Goal: Transaction & Acquisition: Purchase product/service

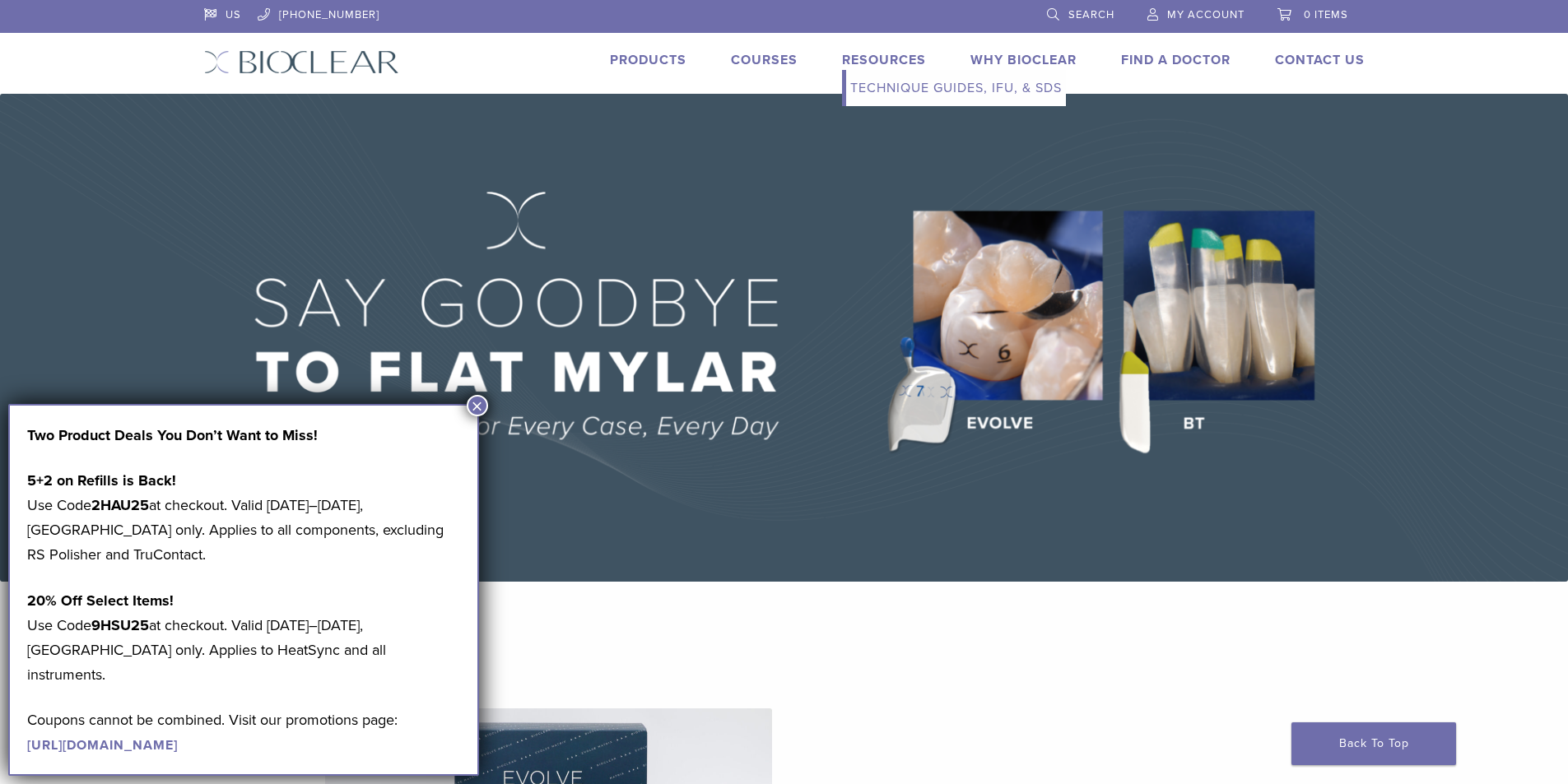
click at [873, 58] on link "Resources" at bounding box center [884, 60] width 84 height 16
click at [887, 87] on link "Technique Guides, IFU, & SDS" at bounding box center [956, 88] width 220 height 36
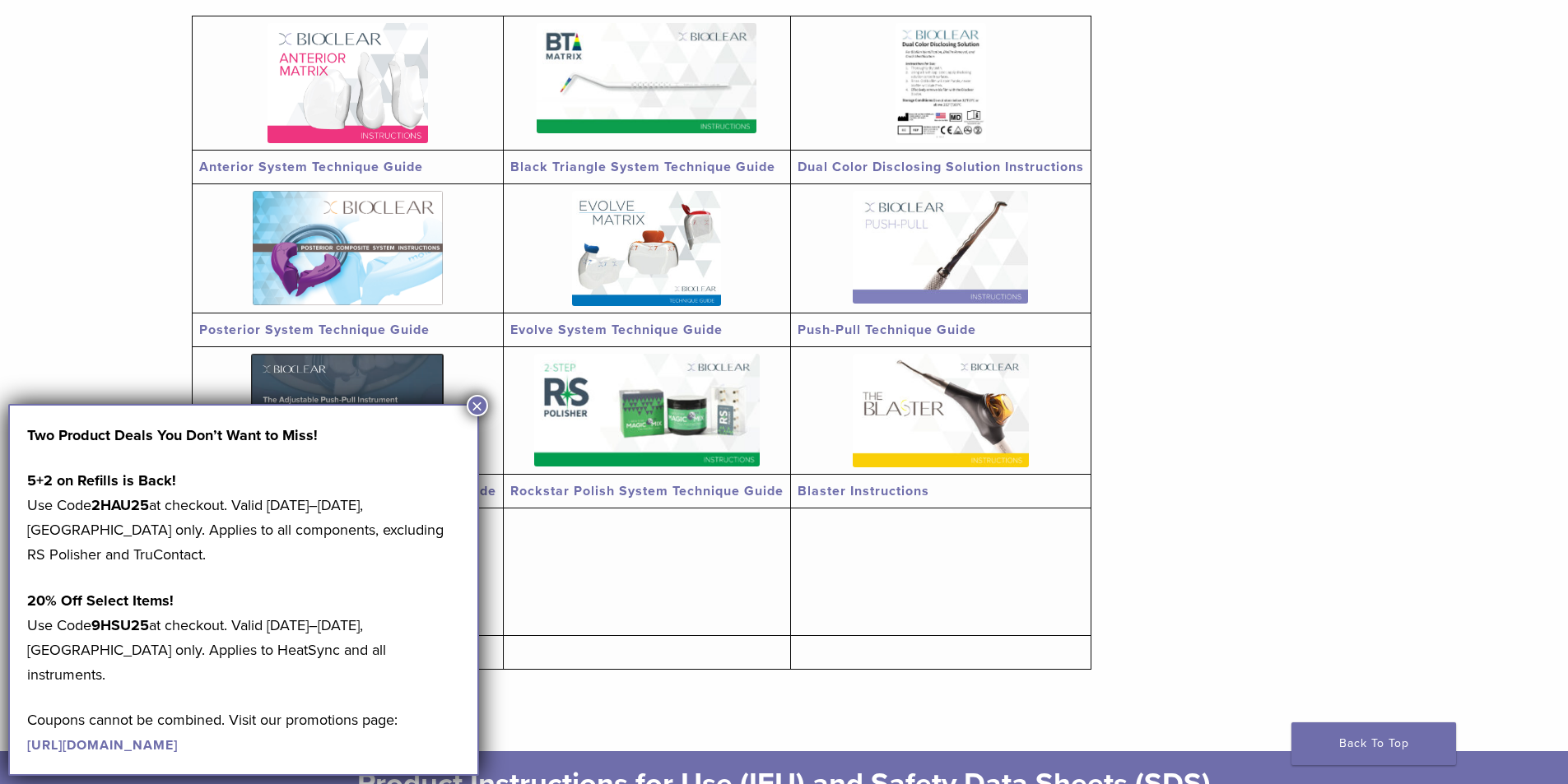
scroll to position [329, 0]
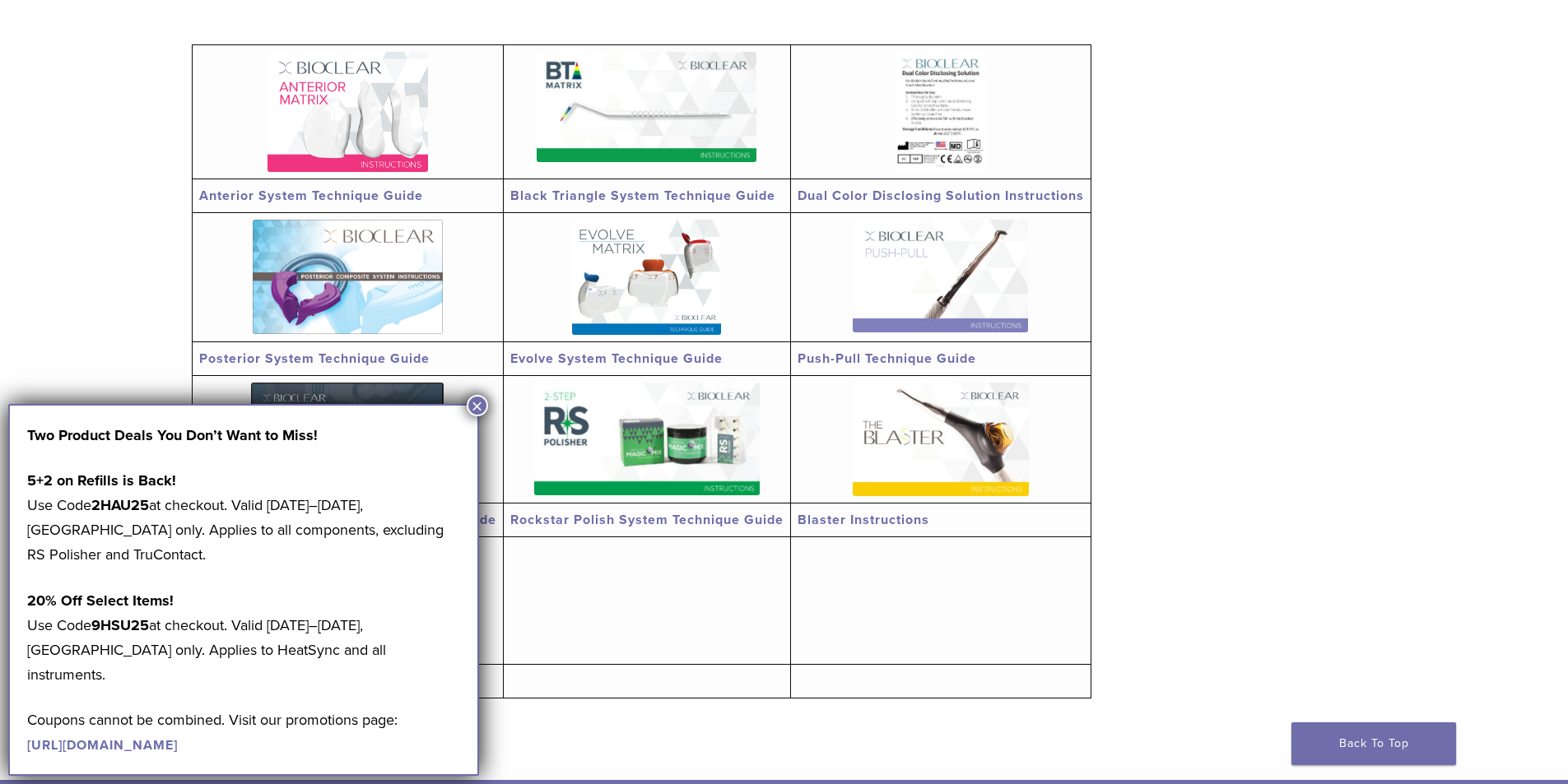
click at [686, 130] on img at bounding box center [647, 106] width 220 height 110
click at [1247, 464] on section "Anterior System Technique Guide Black Triangle System Technique Guide Dual Colo…" at bounding box center [784, 375] width 1186 height 812
click at [478, 397] on button "×" at bounding box center [478, 406] width 22 height 22
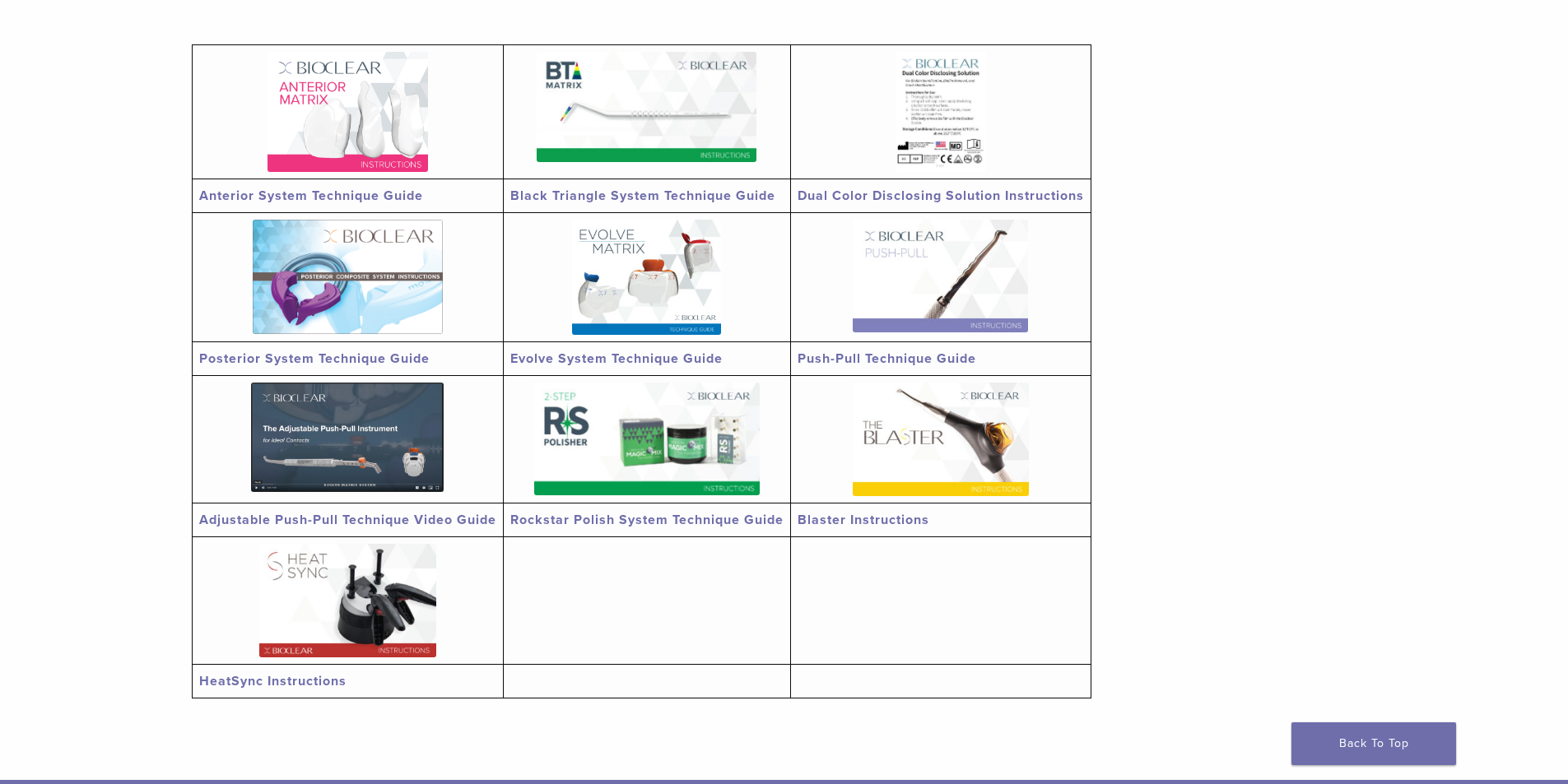
click at [319, 120] on img at bounding box center [347, 112] width 161 height 120
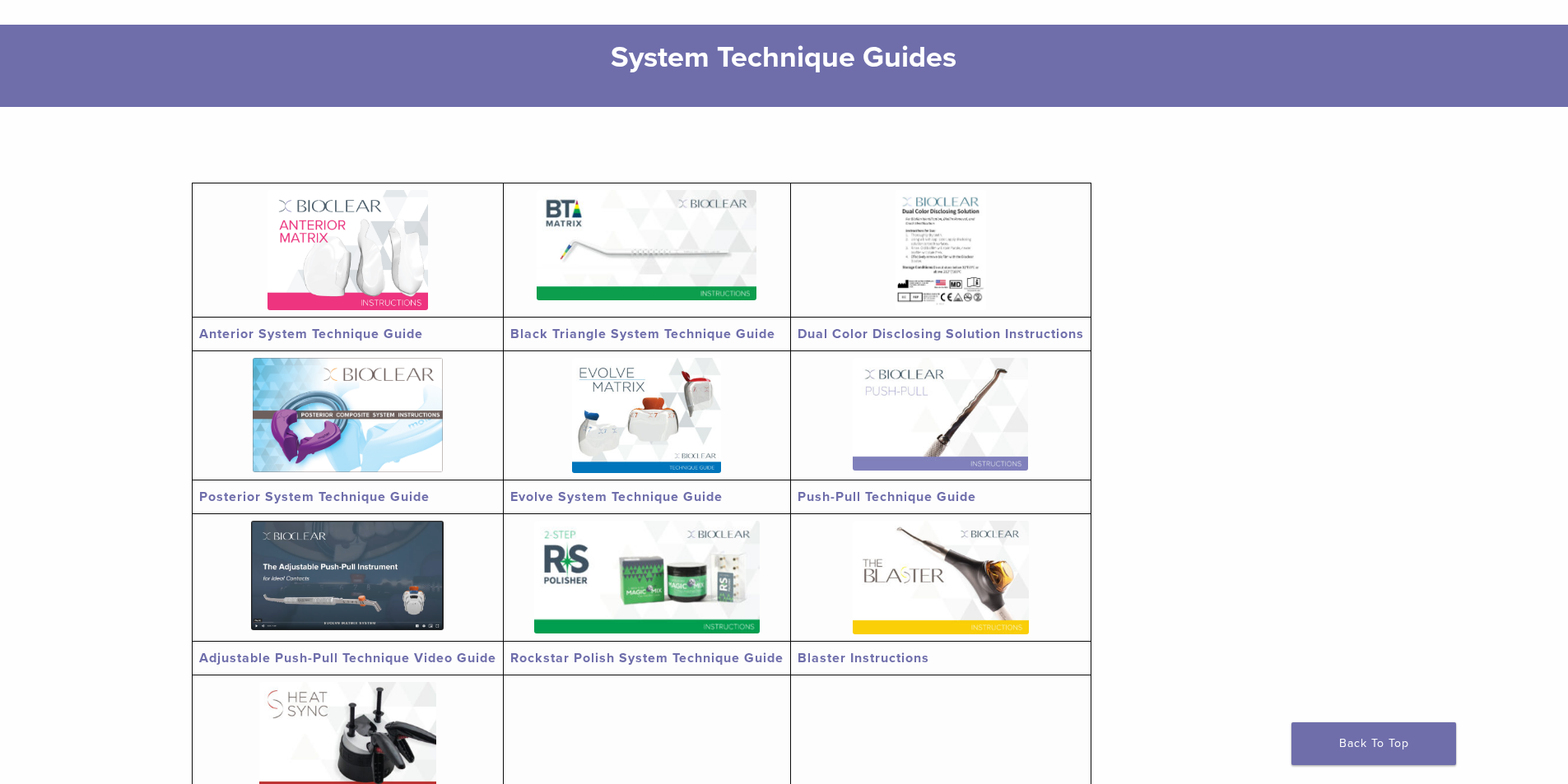
scroll to position [0, 0]
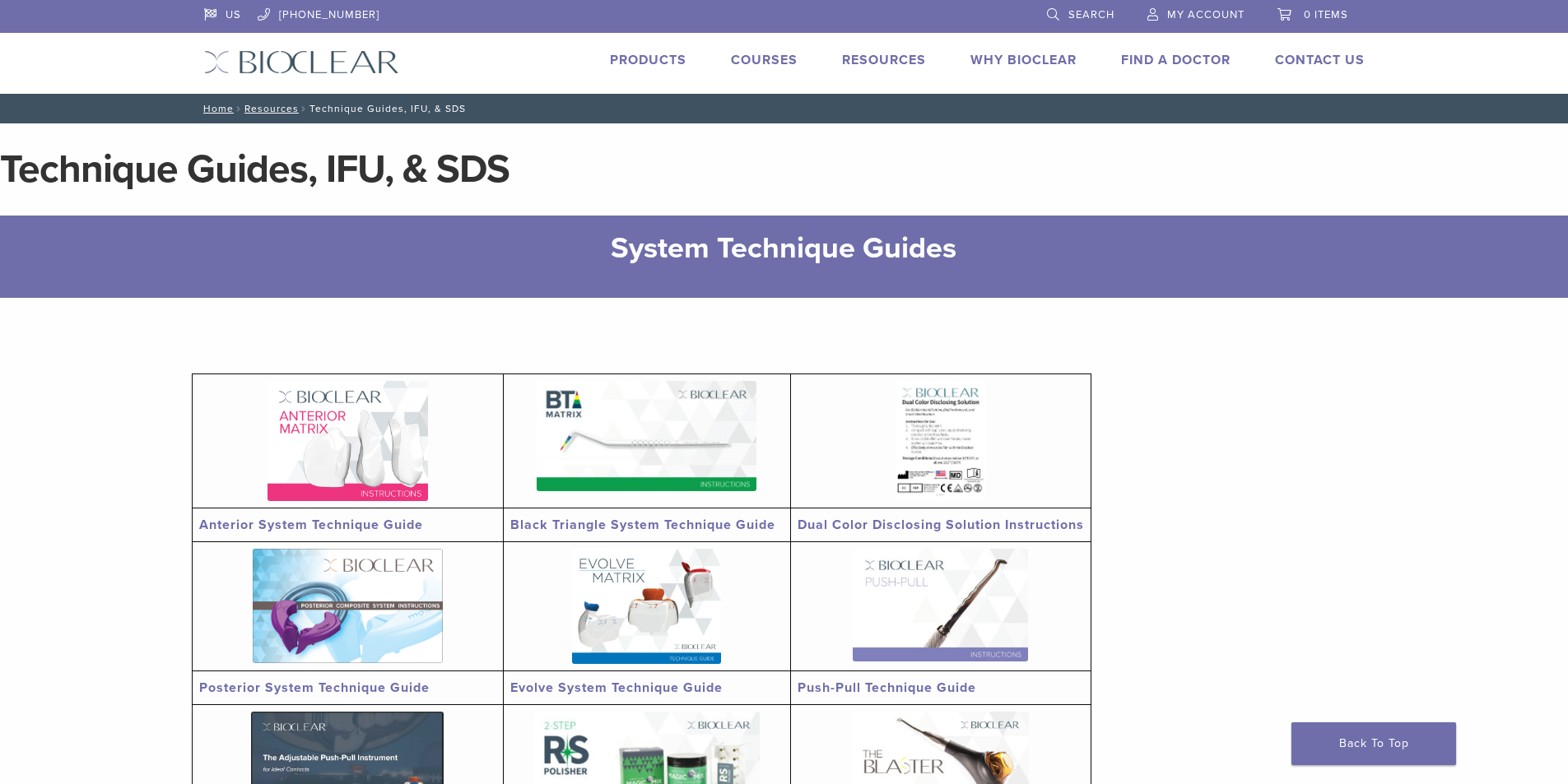
click at [762, 55] on link "Courses" at bounding box center [764, 60] width 66 height 16
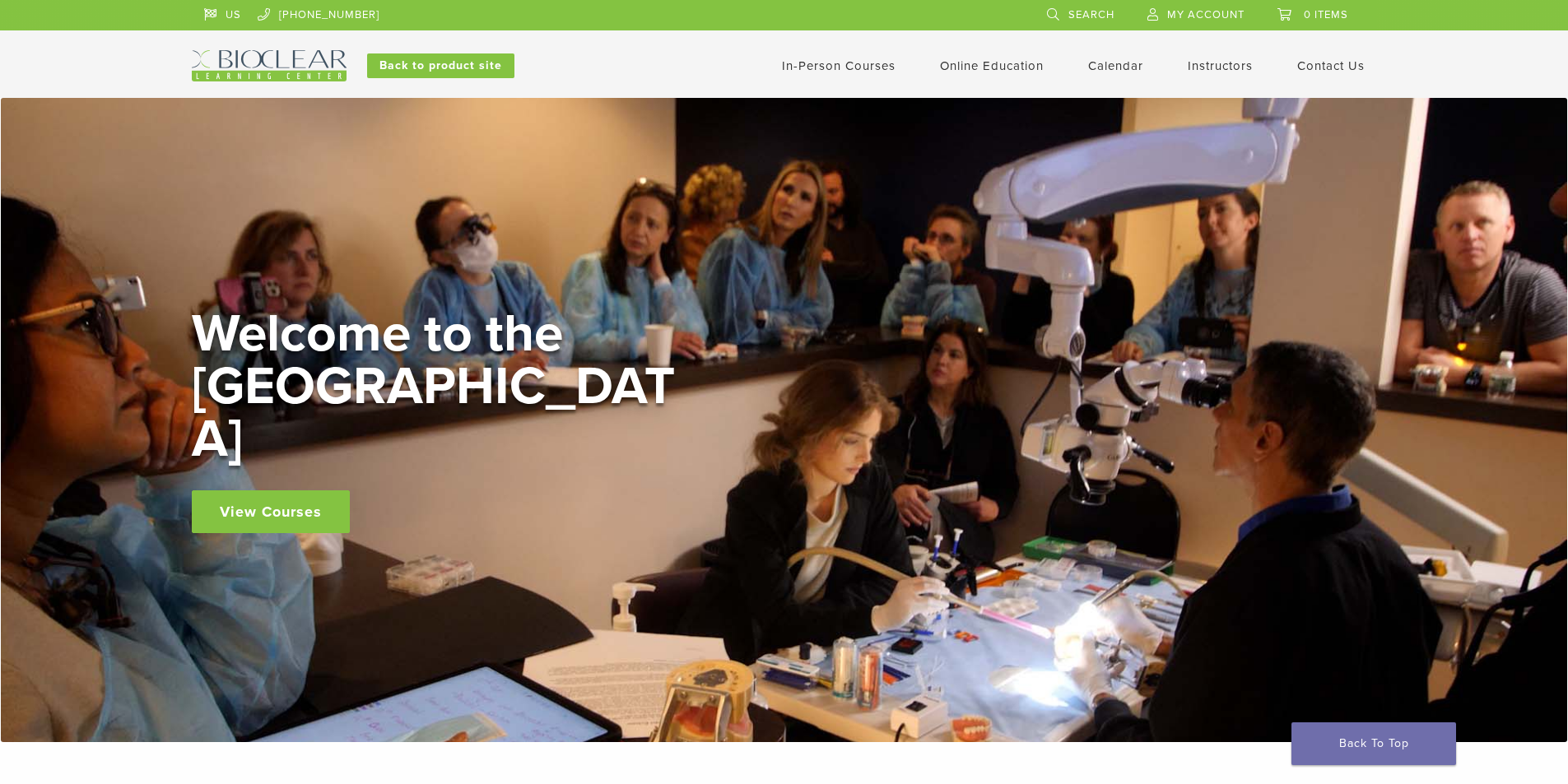
click at [289, 491] on link "View Courses" at bounding box center [271, 511] width 158 height 43
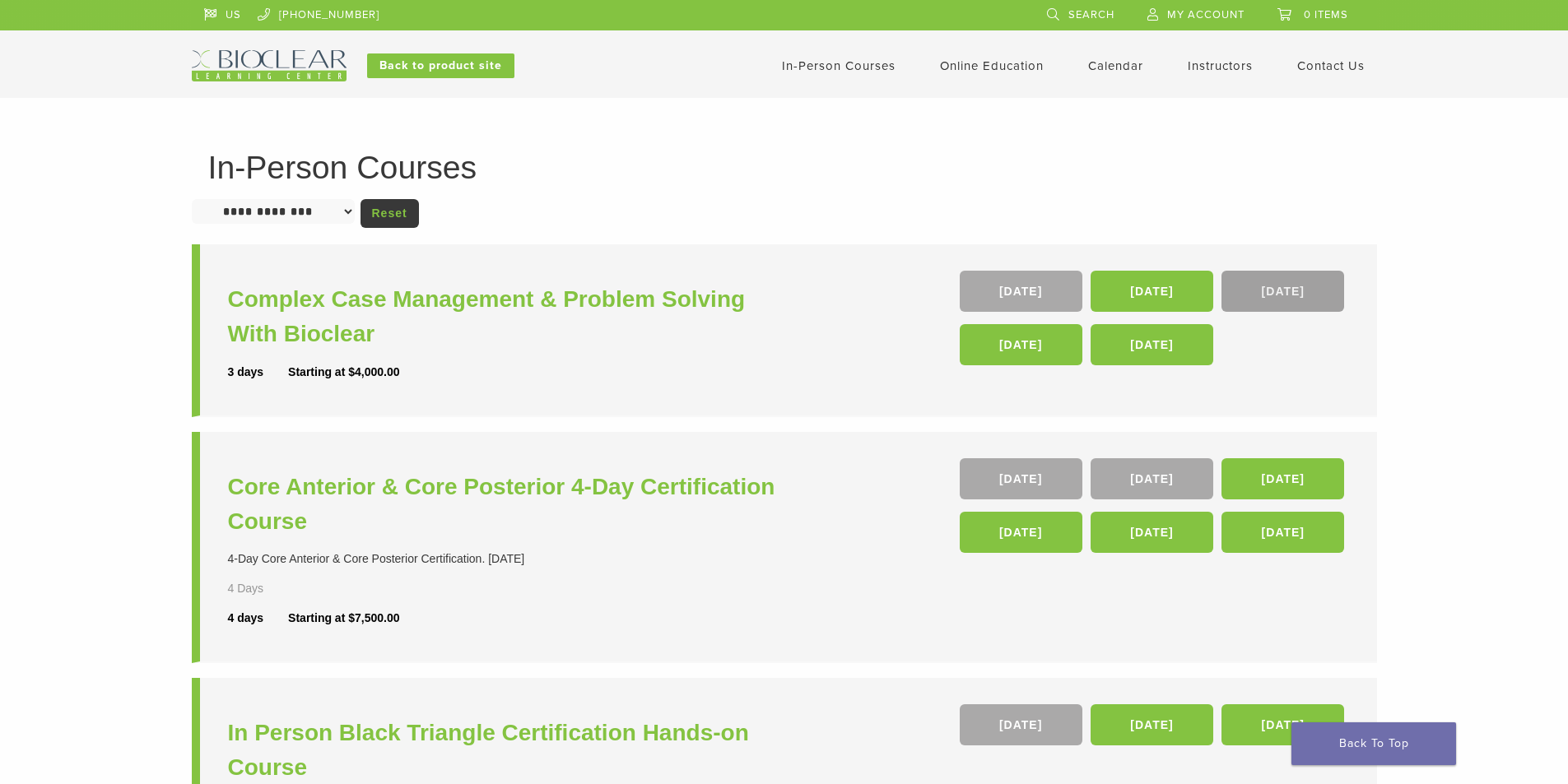
click at [1294, 291] on link "09 Apr 26" at bounding box center [1282, 291] width 123 height 41
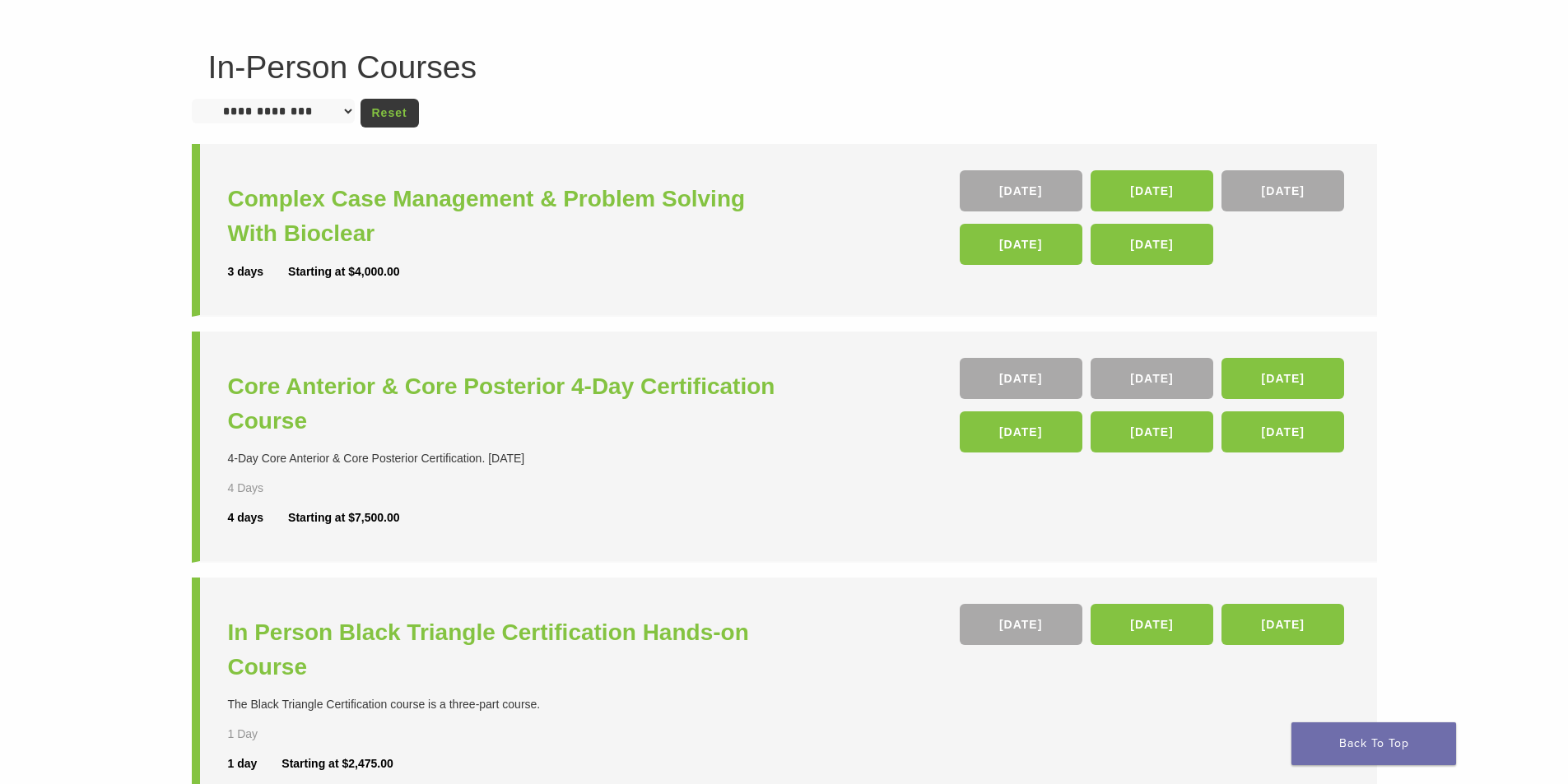
scroll to position [83, 0]
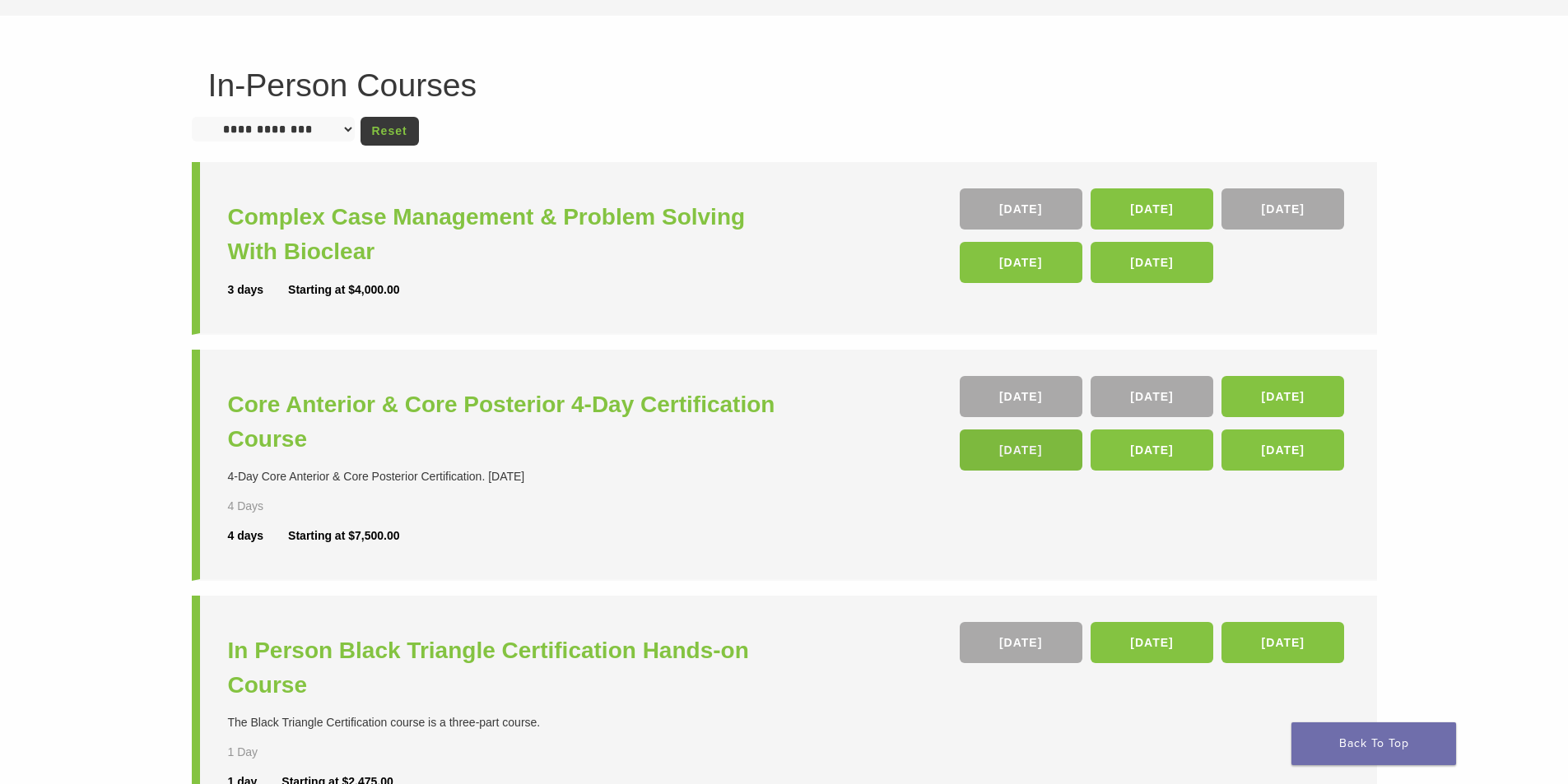
click at [1022, 453] on link "04 Feb 26" at bounding box center [1020, 450] width 123 height 41
click at [1430, 569] on div "**********" at bounding box center [784, 586] width 1568 height 1141
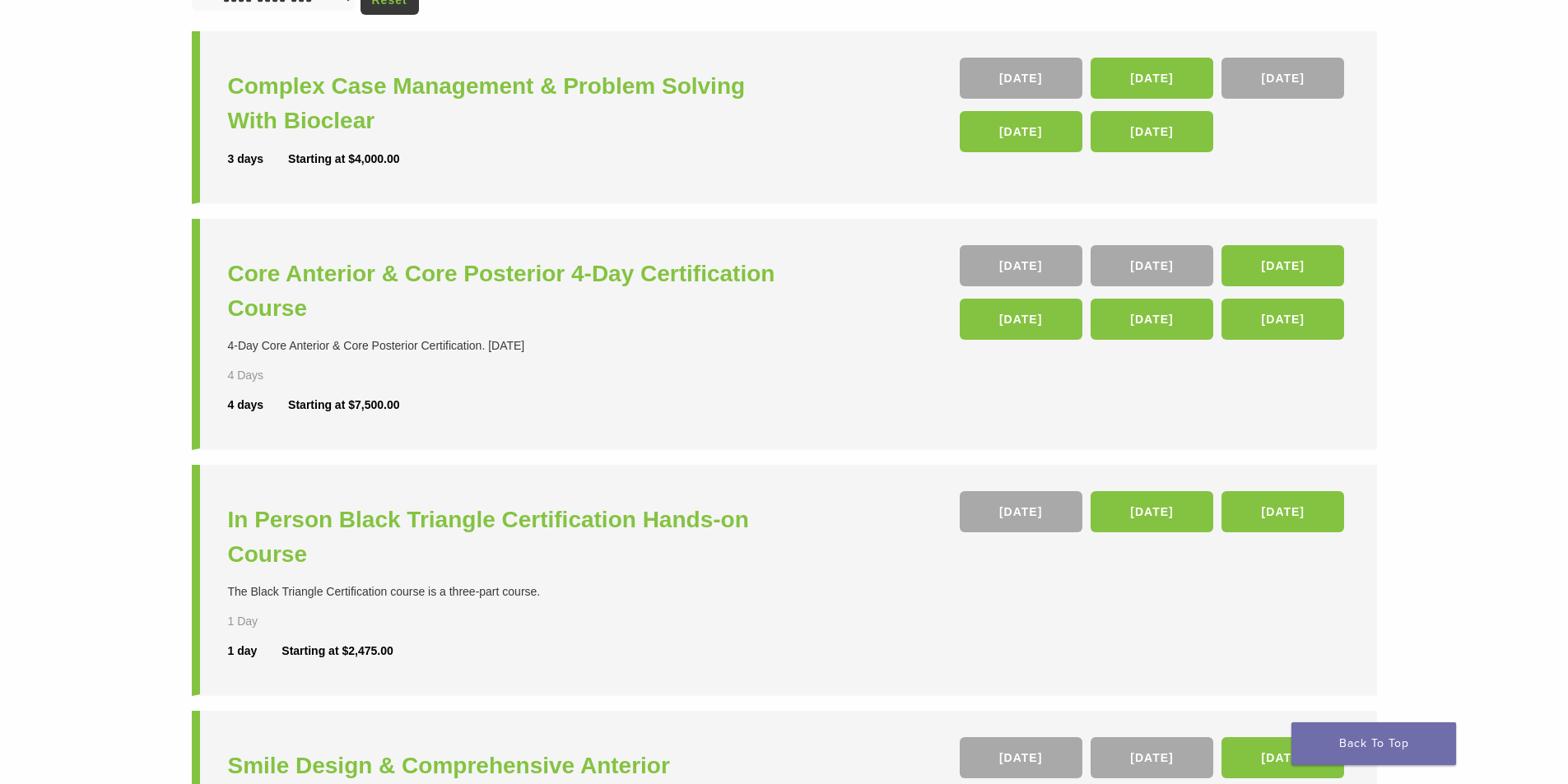
scroll to position [329, 0]
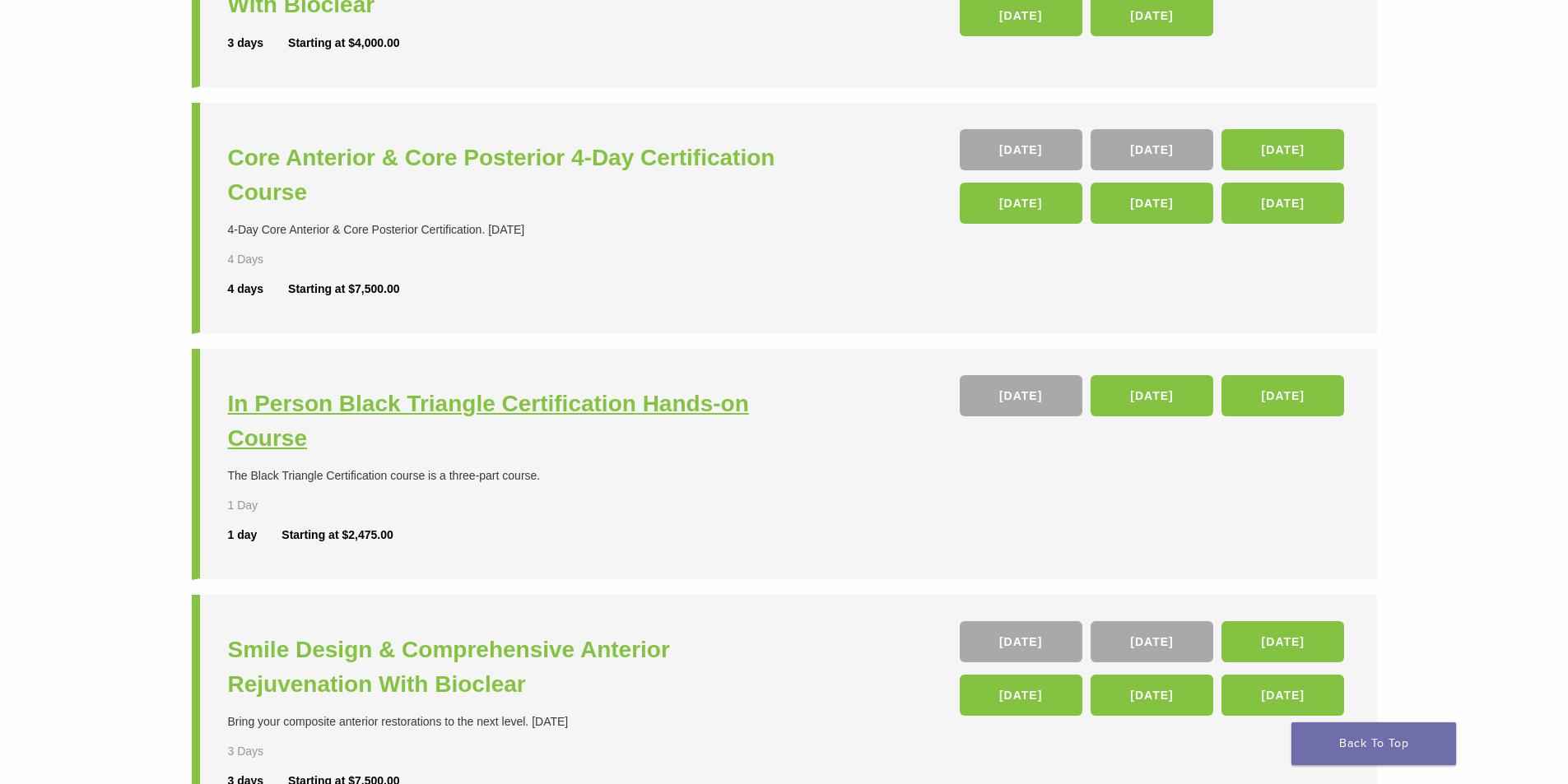
click at [531, 398] on h3 "In Person Black Triangle Certification Hands-on Course" at bounding box center [508, 422] width 561 height 69
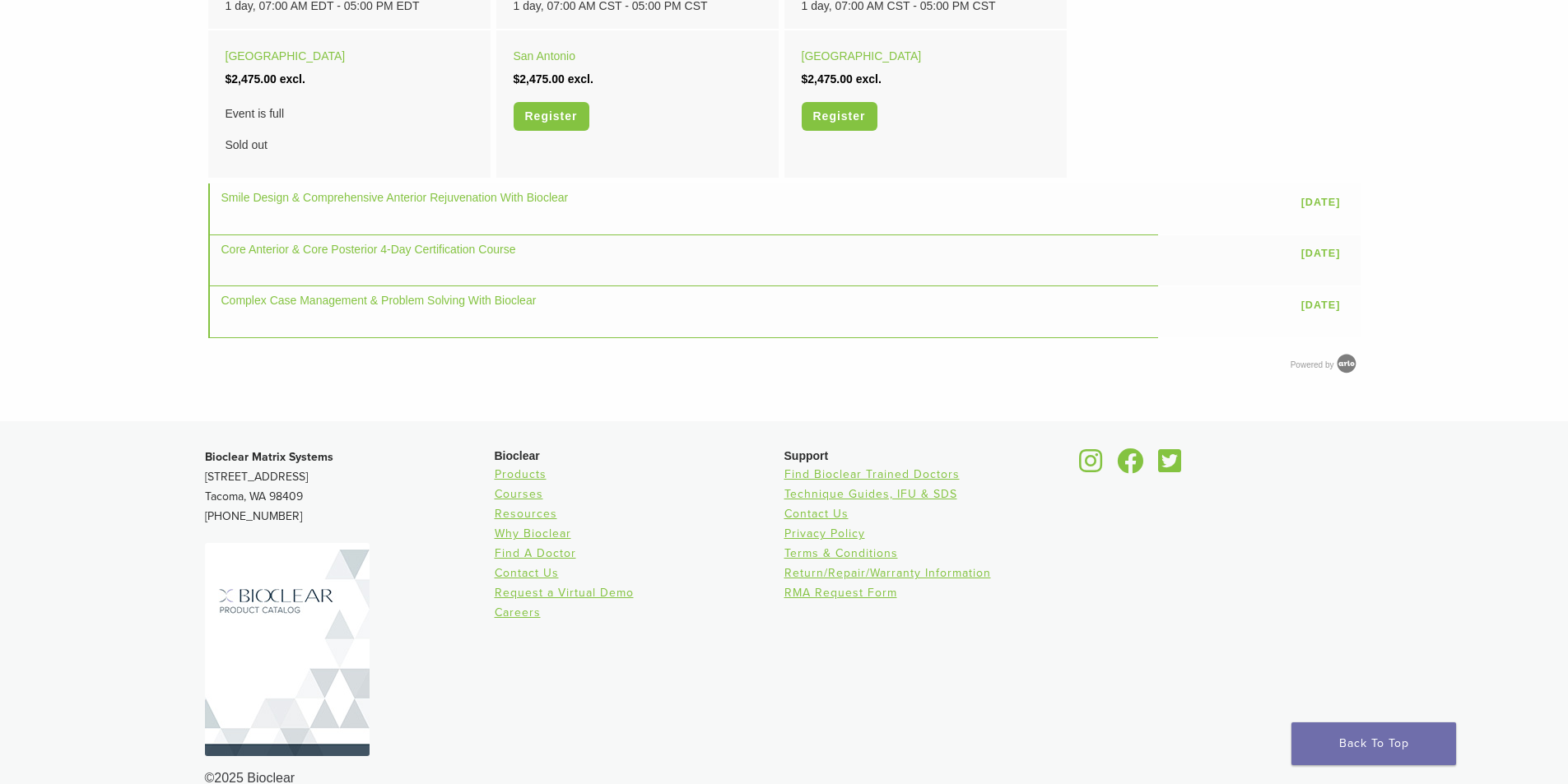
scroll to position [1259, 0]
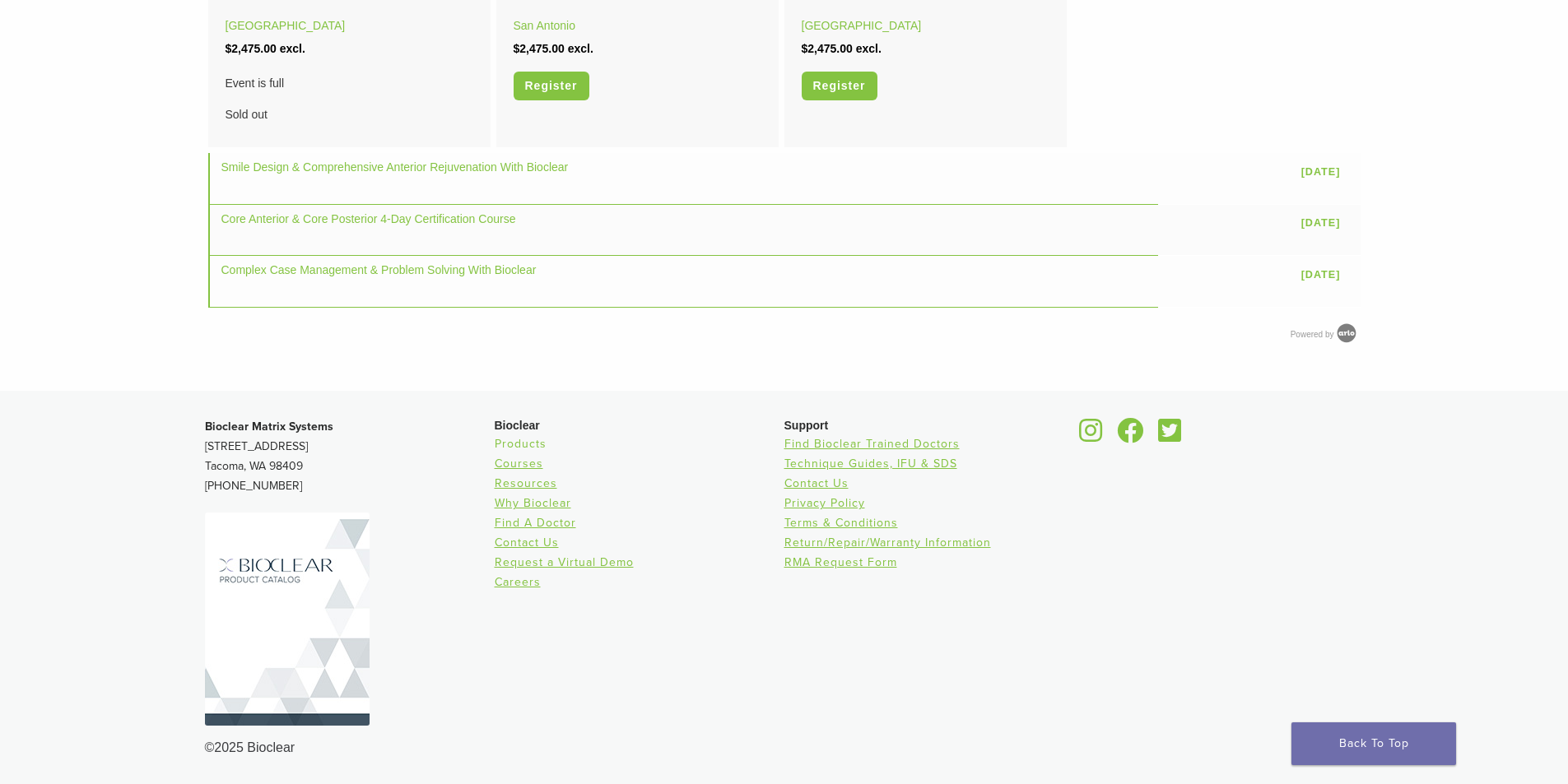
click at [528, 441] on link "Products" at bounding box center [520, 443] width 52 height 14
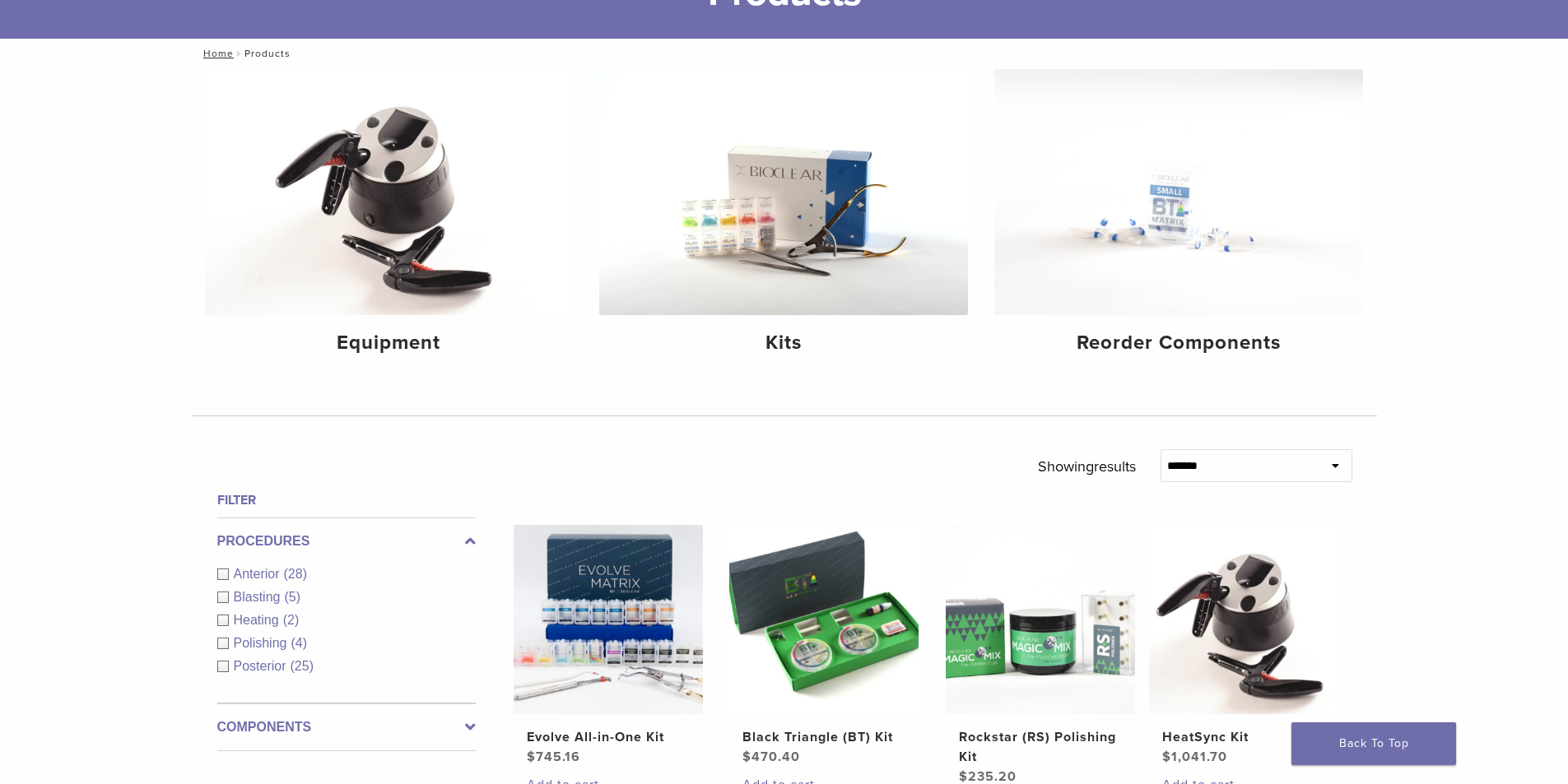
scroll to position [164, 0]
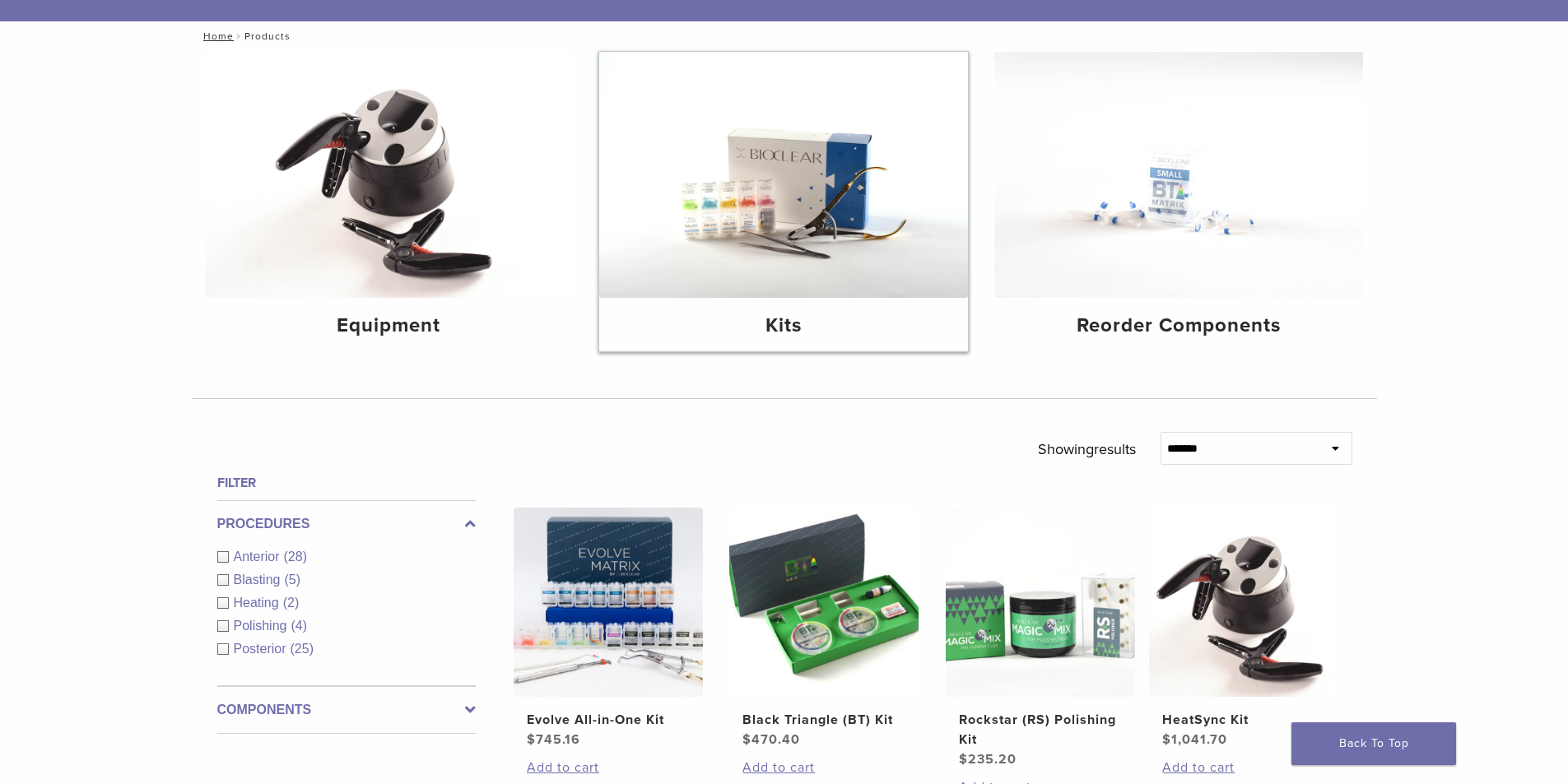
click at [789, 270] on img at bounding box center [784, 174] width 369 height 246
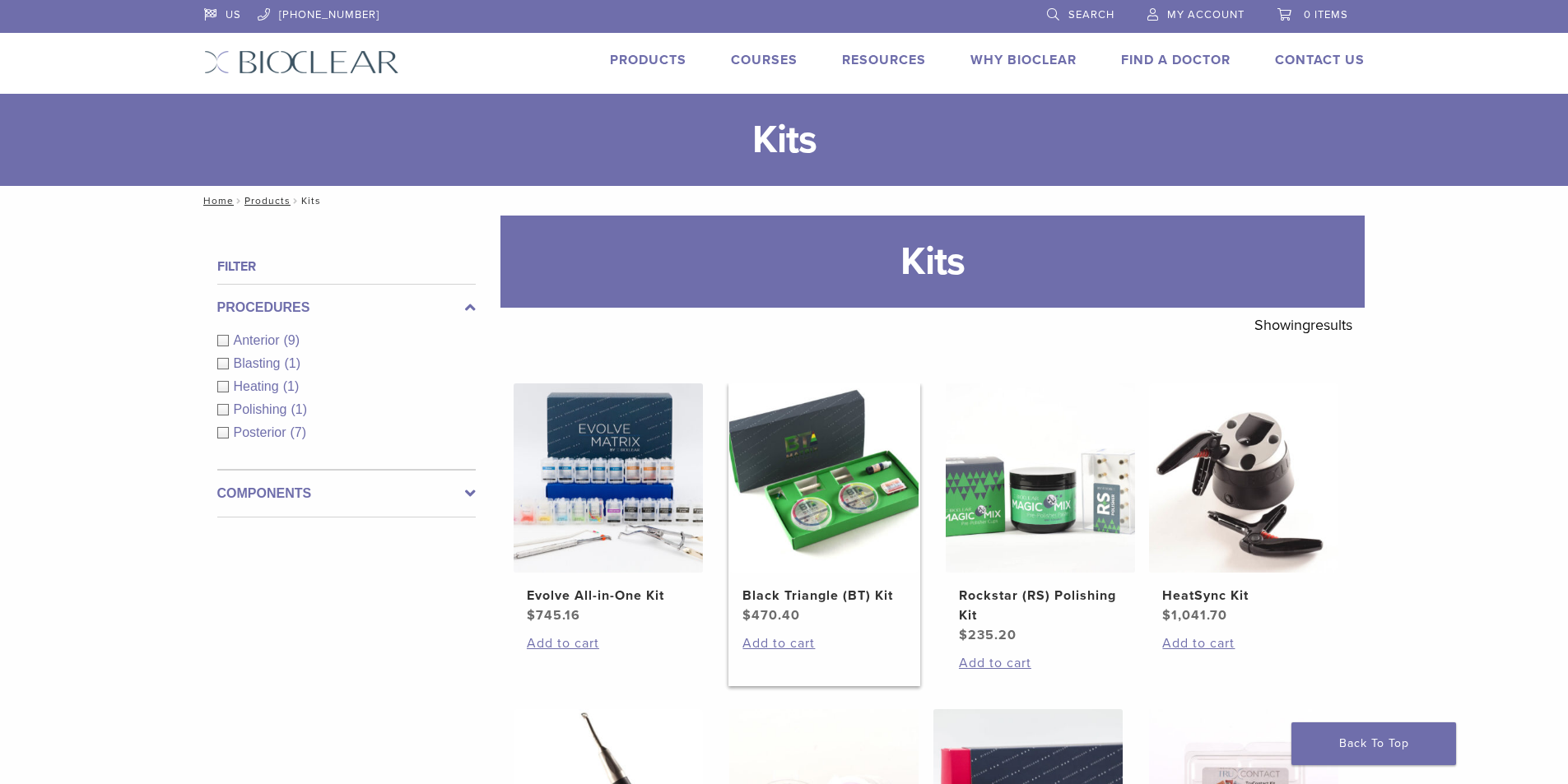
click at [827, 529] on img at bounding box center [824, 478] width 189 height 189
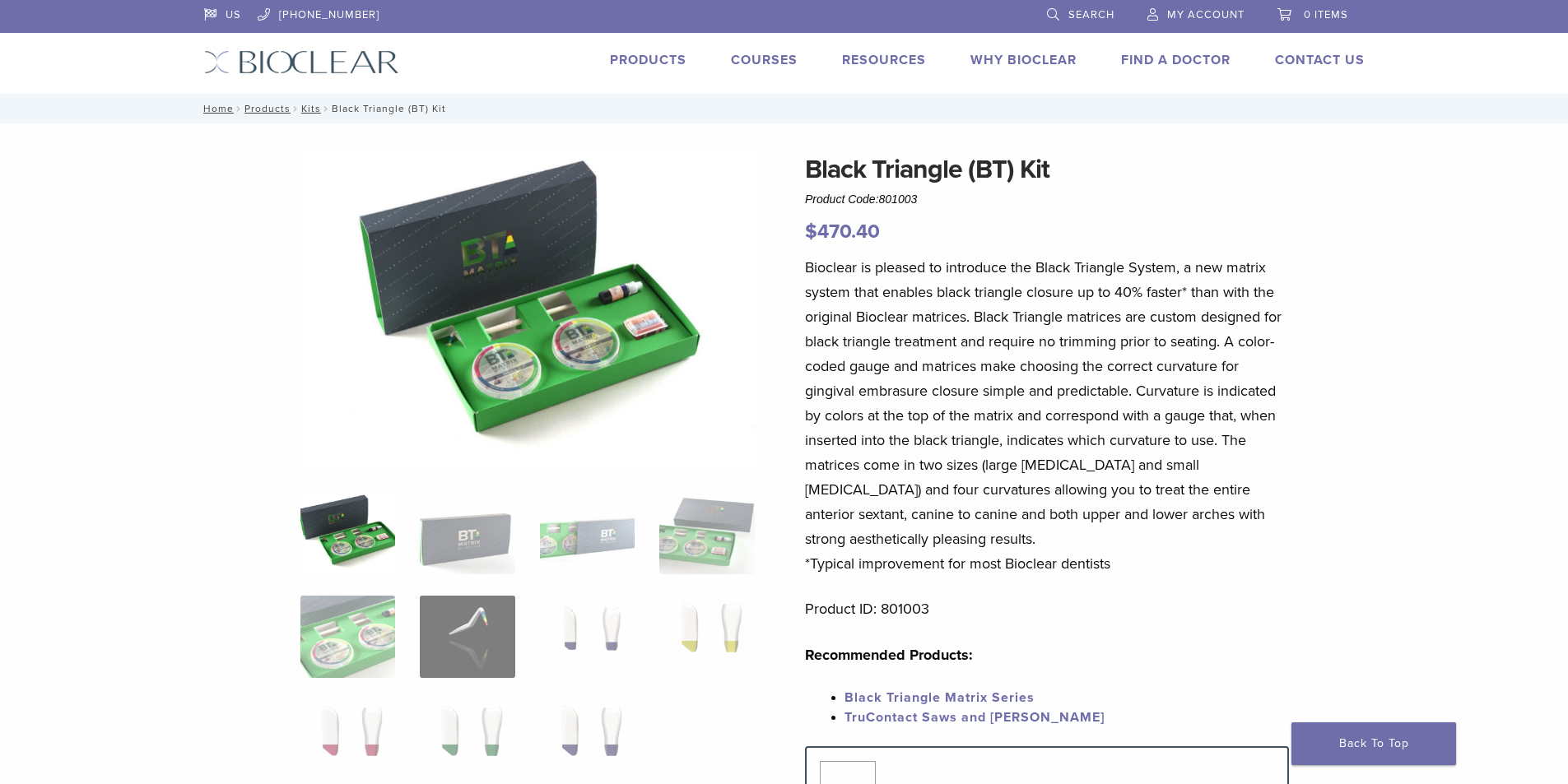
click at [548, 361] on img at bounding box center [528, 310] width 454 height 321
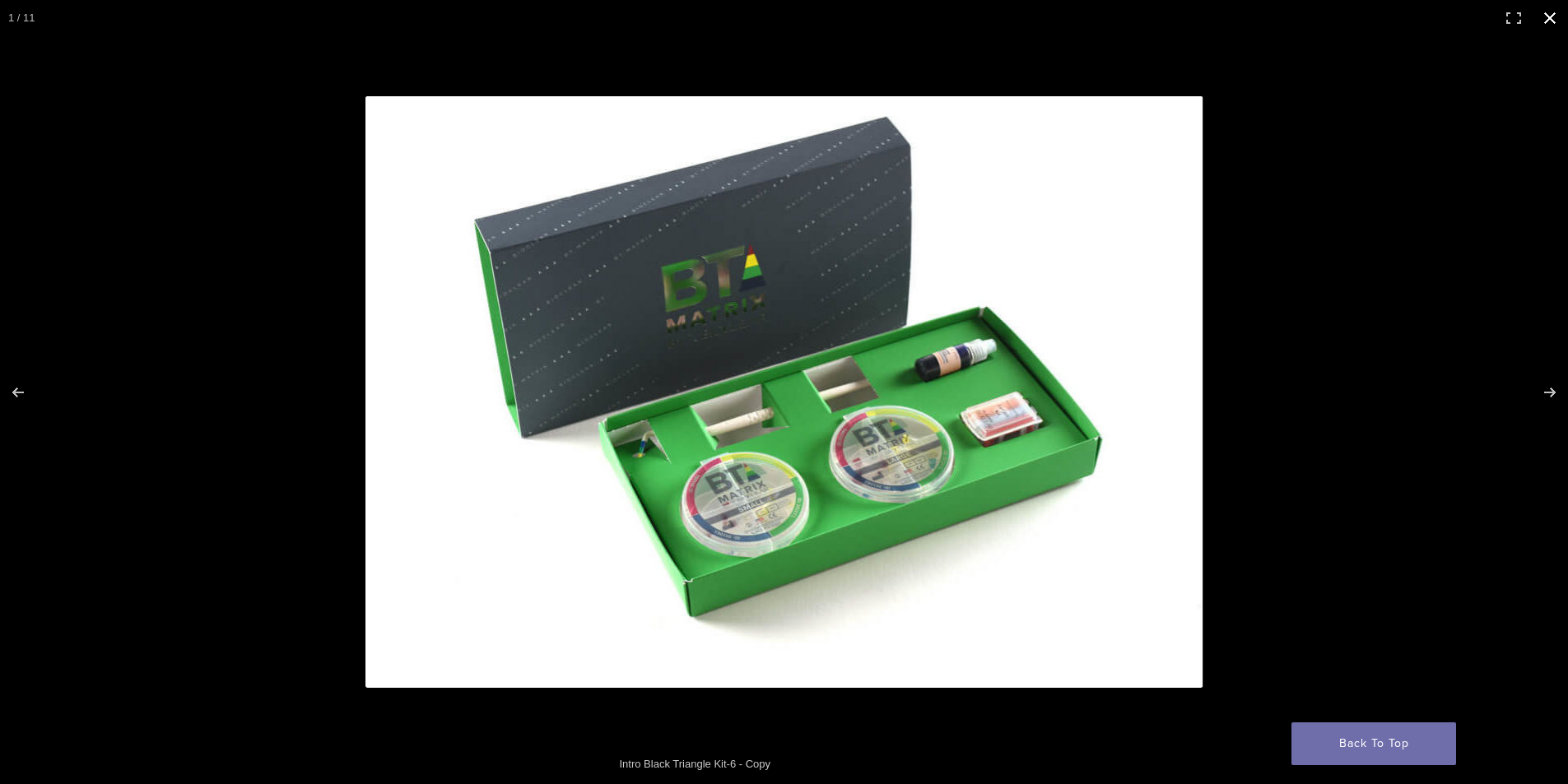
click at [1544, 19] on button "Close (Esc)" at bounding box center [1550, 18] width 36 height 36
